Goal: Ask a question

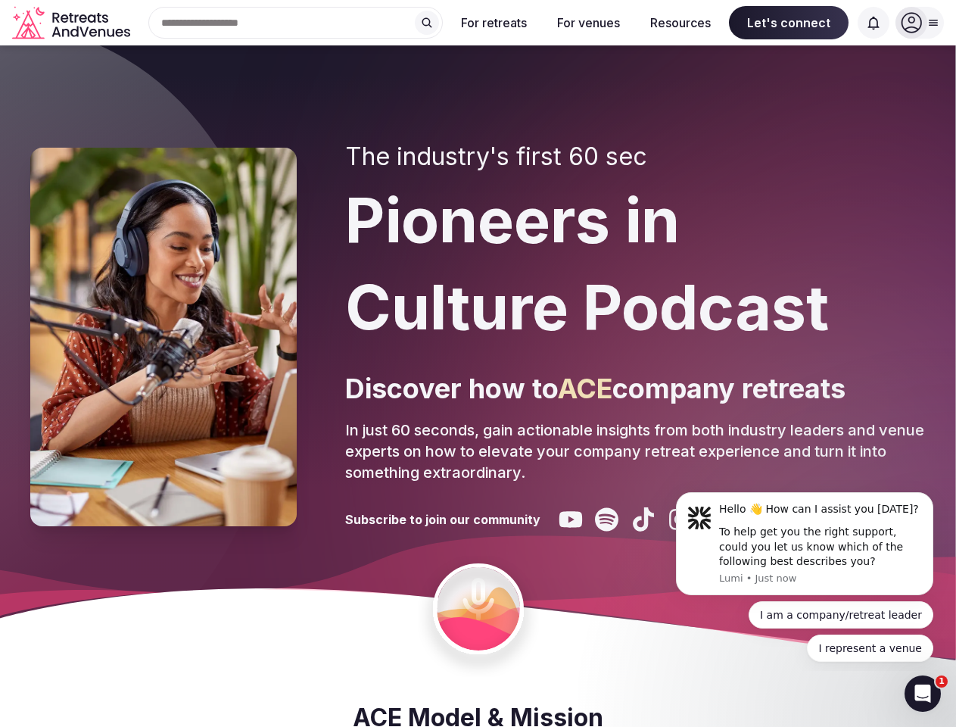
click at [478, 363] on div "The industry's first 60 sec Pioneers in Culture Podcast Discover how to ACE com…" at bounding box center [635, 336] width 581 height 389
click at [296, 23] on div "Search Popular Destinations [GEOGRAPHIC_DATA], [GEOGRAPHIC_DATA] [GEOGRAPHIC_DA…" at bounding box center [289, 23] width 307 height 32
click at [427, 23] on input "text" at bounding box center [295, 23] width 295 height 32
click at [443, 23] on input "text" at bounding box center [295, 23] width 295 height 32
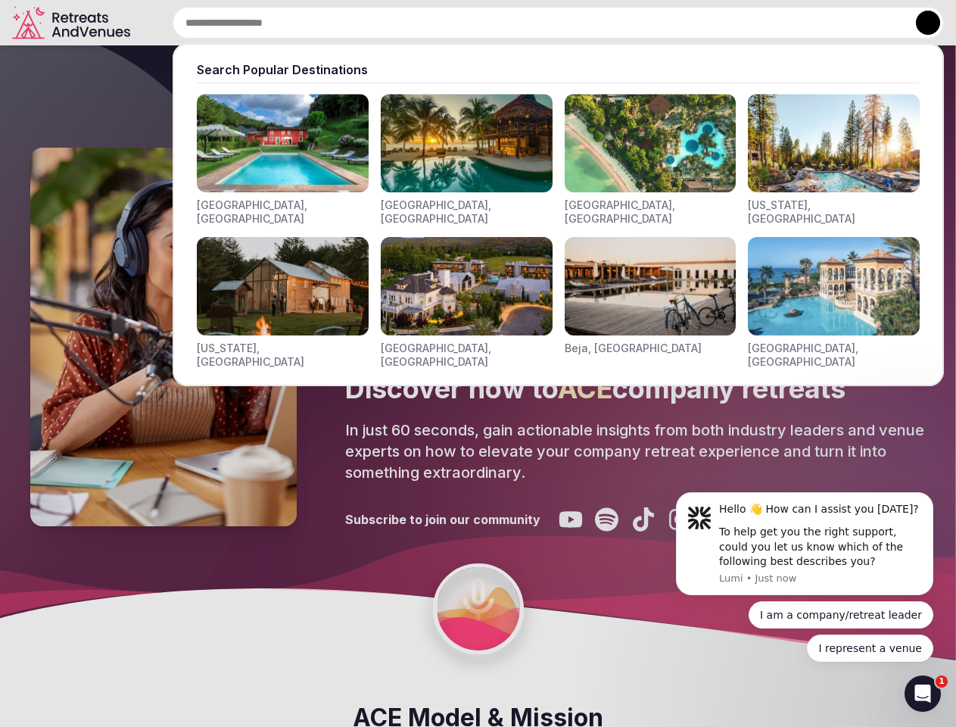
click at [588, 23] on input "text" at bounding box center [559, 23] width 772 height 32
click at [681, 23] on input "text" at bounding box center [559, 23] width 772 height 32
click at [789, 23] on input "text" at bounding box center [559, 23] width 772 height 32
click at [874, 23] on input "text" at bounding box center [559, 23] width 772 height 32
click at [920, 23] on button at bounding box center [928, 23] width 24 height 24
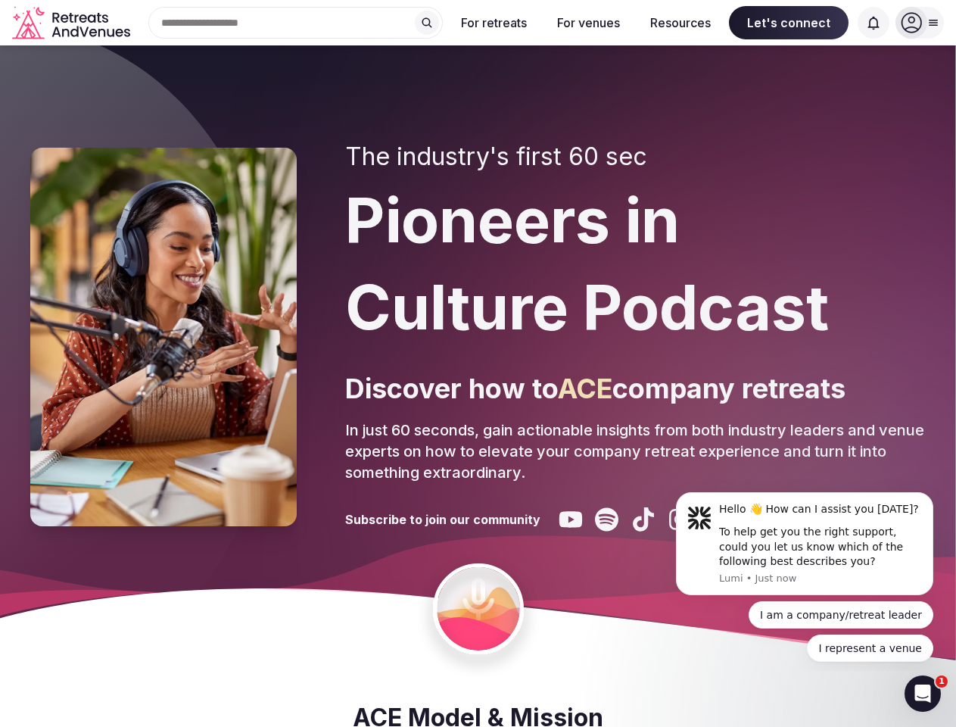
click at [805, 544] on div "To help get you the right support, could you let us know which of the following…" at bounding box center [820, 547] width 203 height 45
